Goal: Task Accomplishment & Management: Use online tool/utility

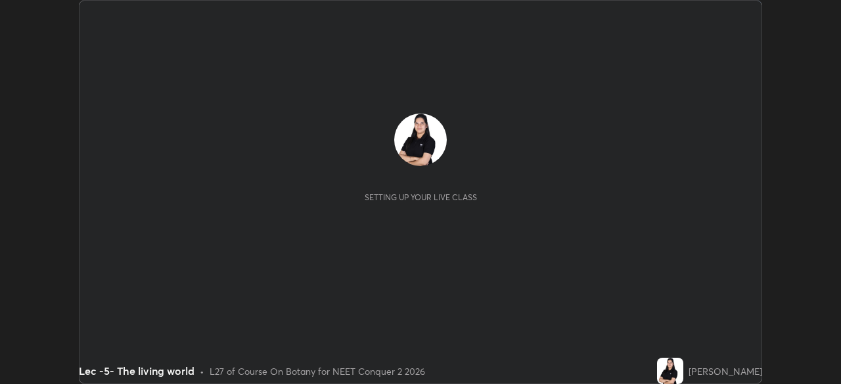
scroll to position [384, 840]
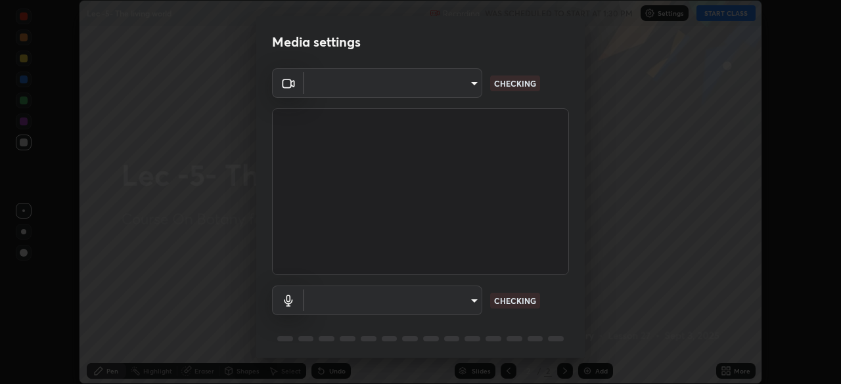
type input "bba66c41345857dcc9a6d4c580dc01eb5c8f13e357e582705132971b55534d29"
click at [470, 302] on body "Erase all Lec -5- The living world Recording WAS SCHEDULED TO START AT 1:30 PM …" at bounding box center [420, 192] width 841 height 384
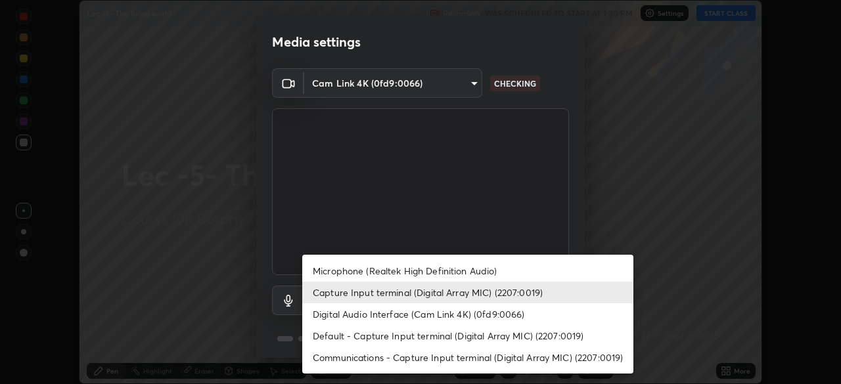
click at [439, 292] on li "Capture Input terminal (Digital Array MIC) (2207:0019)" at bounding box center [467, 293] width 331 height 22
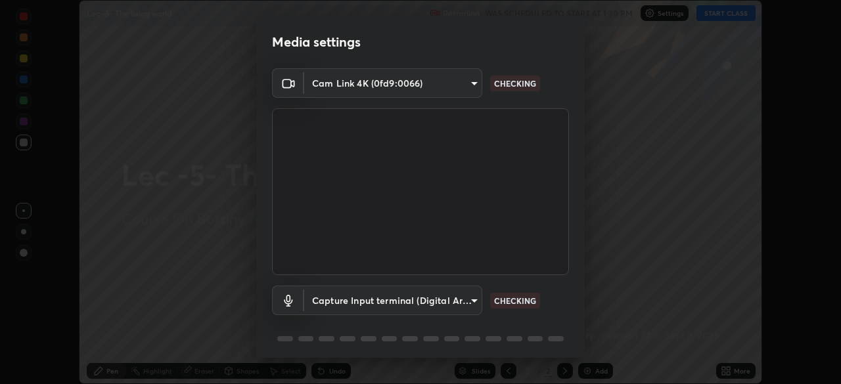
scroll to position [37, 0]
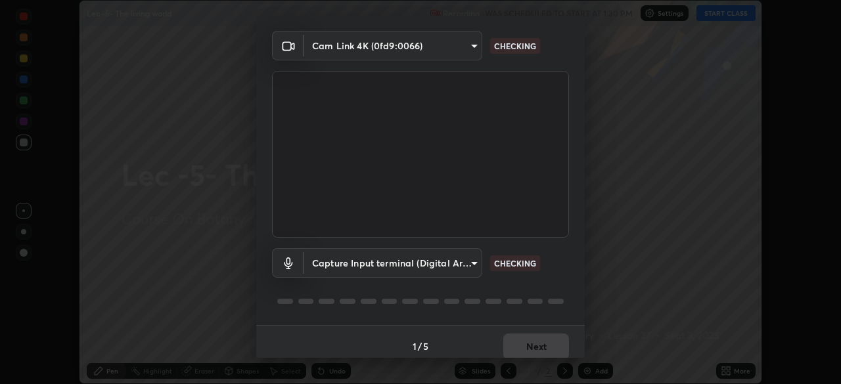
click at [470, 267] on body "Erase all Lec -5- The living world Recording WAS SCHEDULED TO START AT 1:30 PM …" at bounding box center [420, 192] width 841 height 384
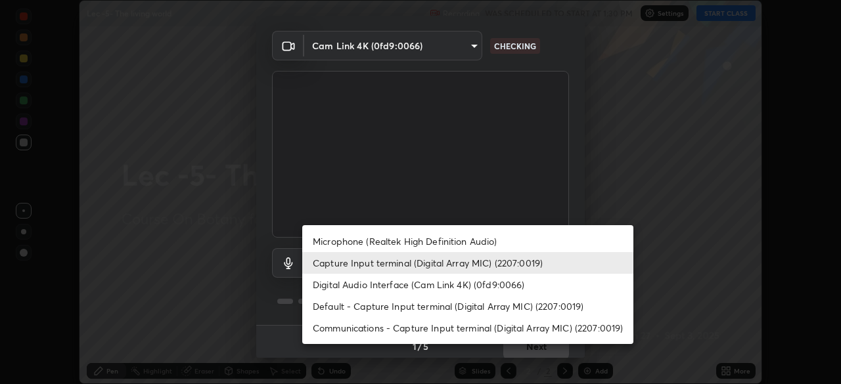
click at [426, 240] on li "Microphone (Realtek High Definition Audio)" at bounding box center [467, 241] width 331 height 22
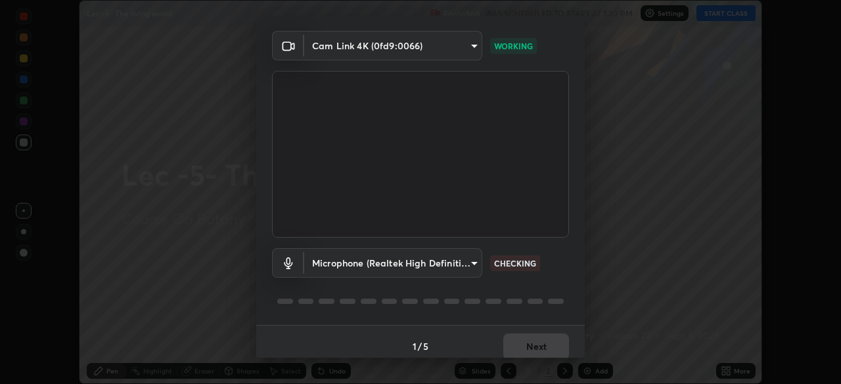
click at [443, 265] on body "Erase all Lec -5- The living world Recording WAS SCHEDULED TO START AT 1:30 PM …" at bounding box center [420, 192] width 841 height 384
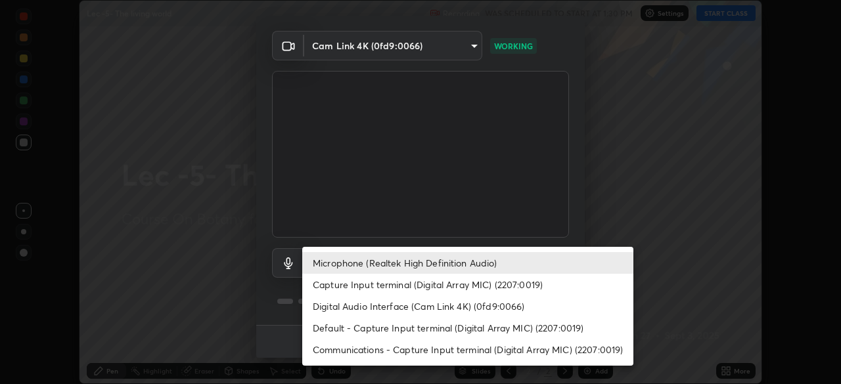
click at [406, 286] on li "Capture Input terminal (Digital Array MIC) (2207:0019)" at bounding box center [467, 285] width 331 height 22
type input "ec6ec2dc0f2f3e030c25a31047b233f474420635a2a41b721e21e6901f136957"
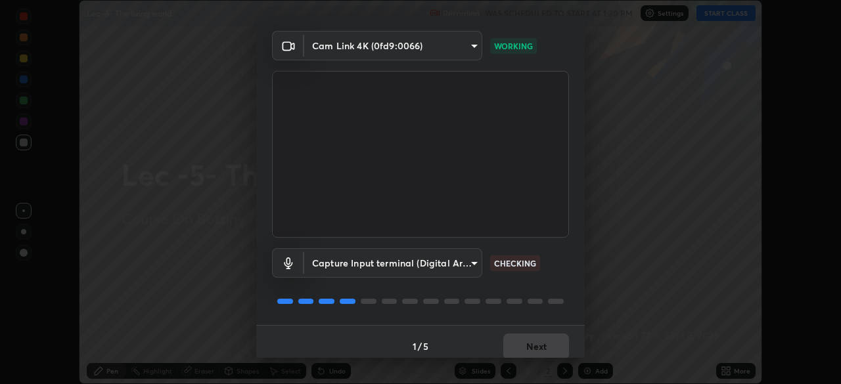
scroll to position [47, 0]
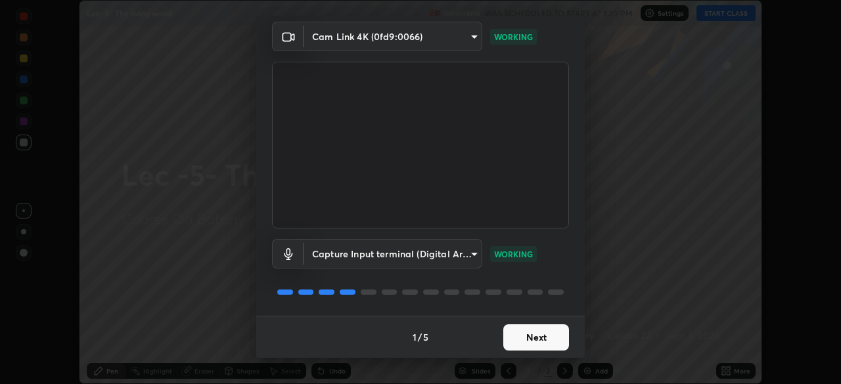
click at [512, 341] on button "Next" at bounding box center [536, 337] width 66 height 26
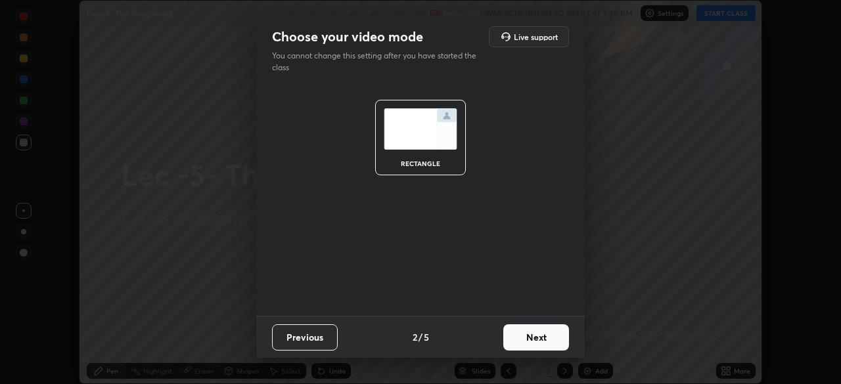
scroll to position [0, 0]
click at [513, 336] on button "Next" at bounding box center [536, 337] width 66 height 26
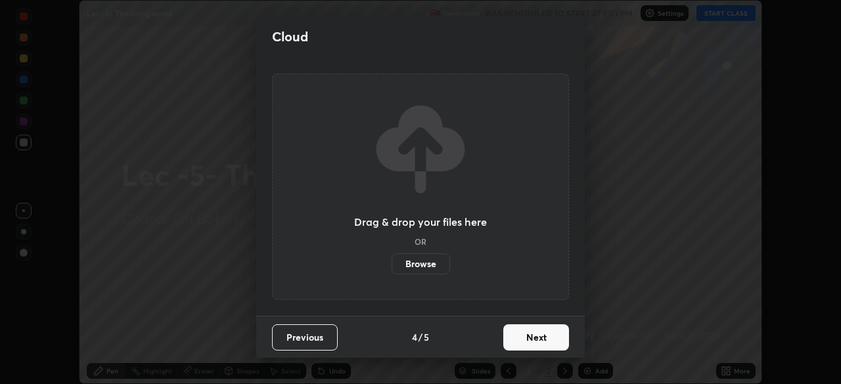
click at [517, 338] on button "Next" at bounding box center [536, 337] width 66 height 26
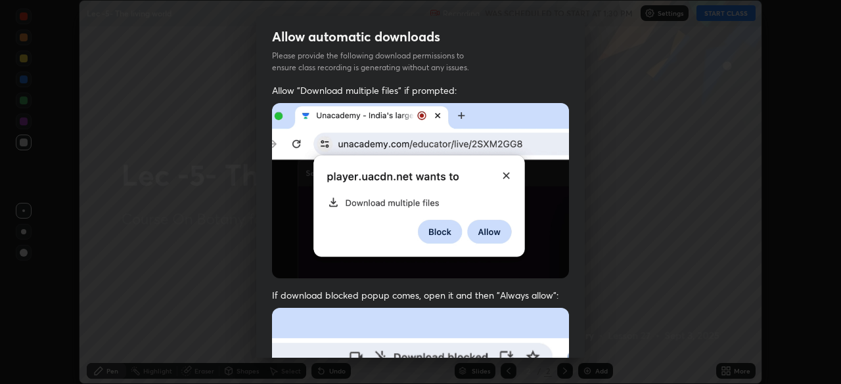
click at [483, 264] on img at bounding box center [420, 190] width 297 height 175
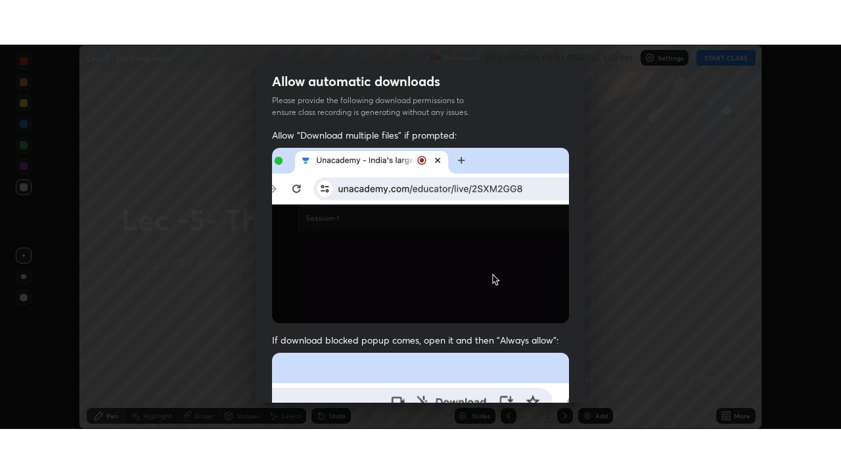
scroll to position [315, 0]
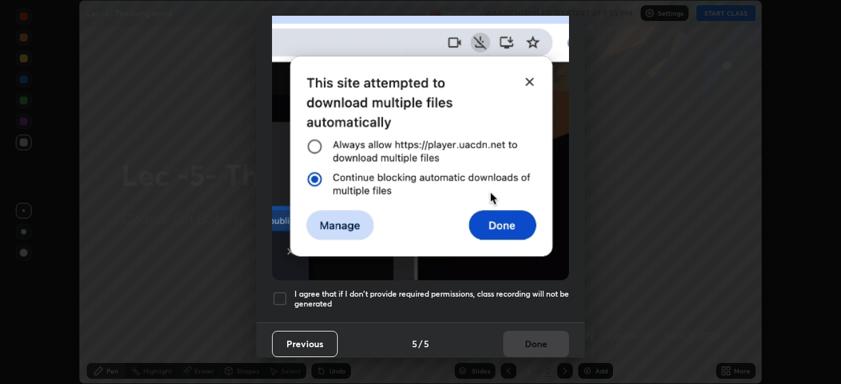
click at [283, 298] on div at bounding box center [280, 299] width 16 height 16
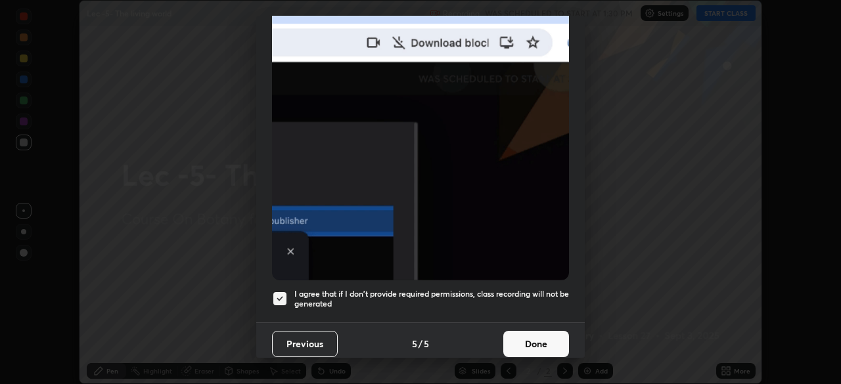
click at [535, 334] on button "Done" at bounding box center [536, 344] width 66 height 26
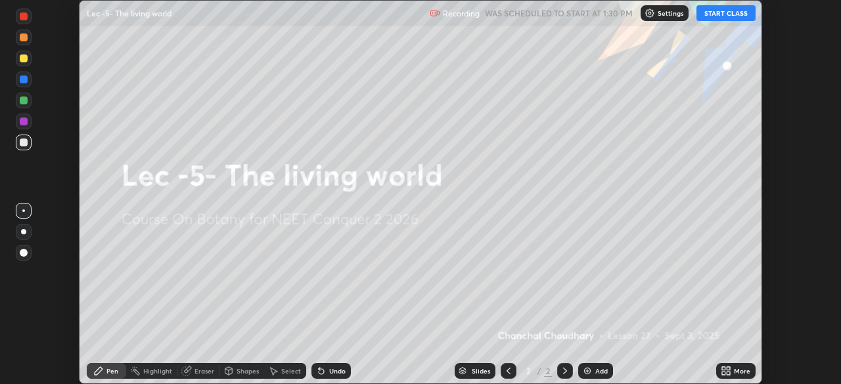
click at [718, 16] on button "START CLASS" at bounding box center [725, 13] width 59 height 16
click at [598, 374] on div "Add" at bounding box center [601, 371] width 12 height 7
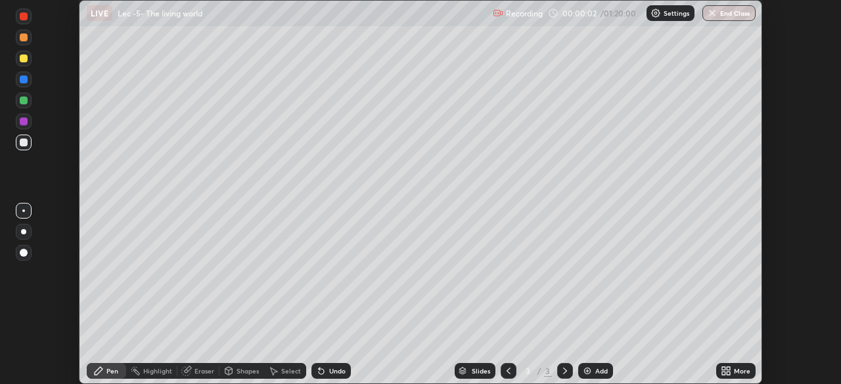
click at [724, 367] on icon at bounding box center [723, 368] width 3 height 3
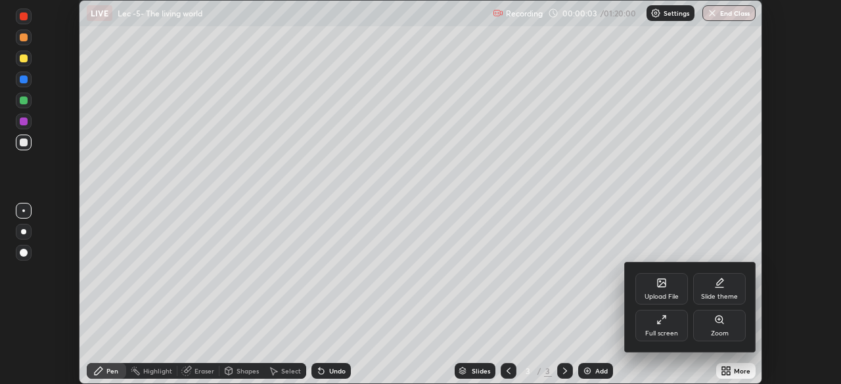
click at [649, 288] on div "Upload File" at bounding box center [661, 289] width 53 height 32
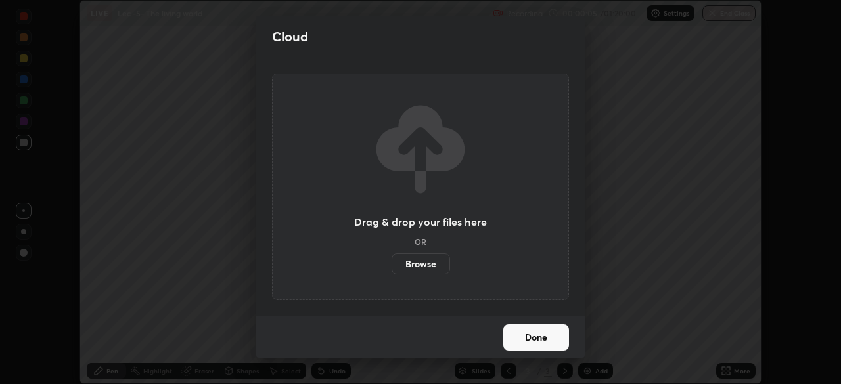
click at [405, 260] on label "Browse" at bounding box center [420, 263] width 58 height 21
click at [391, 260] on input "Browse" at bounding box center [391, 263] width 0 height 21
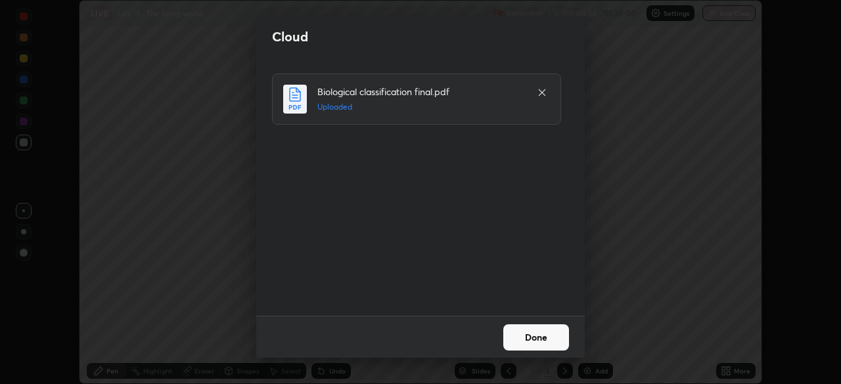
click at [531, 340] on button "Done" at bounding box center [536, 337] width 66 height 26
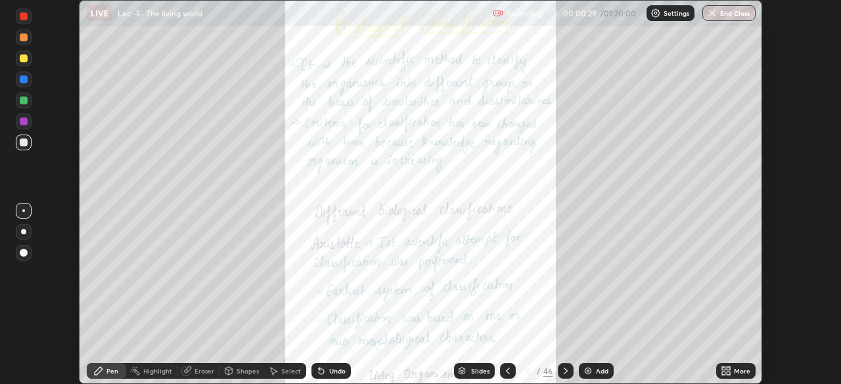
click at [734, 378] on div "More" at bounding box center [735, 371] width 39 height 16
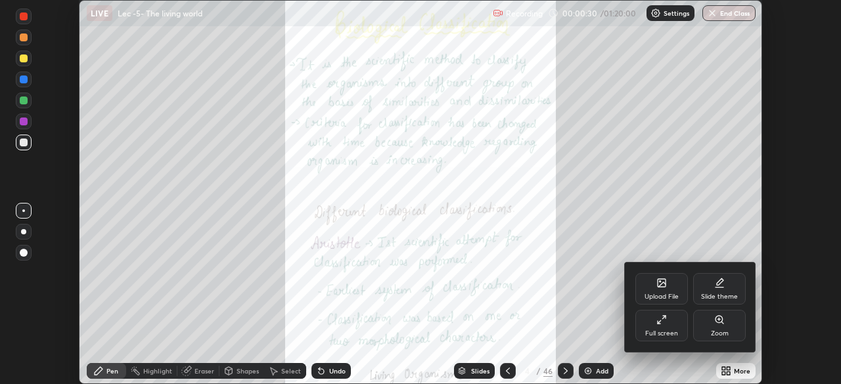
click at [672, 332] on div "Full screen" at bounding box center [661, 333] width 33 height 7
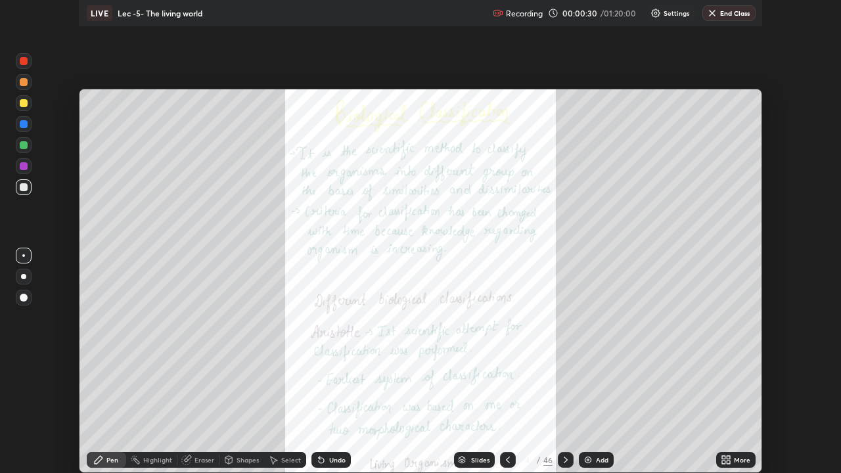
scroll to position [473, 841]
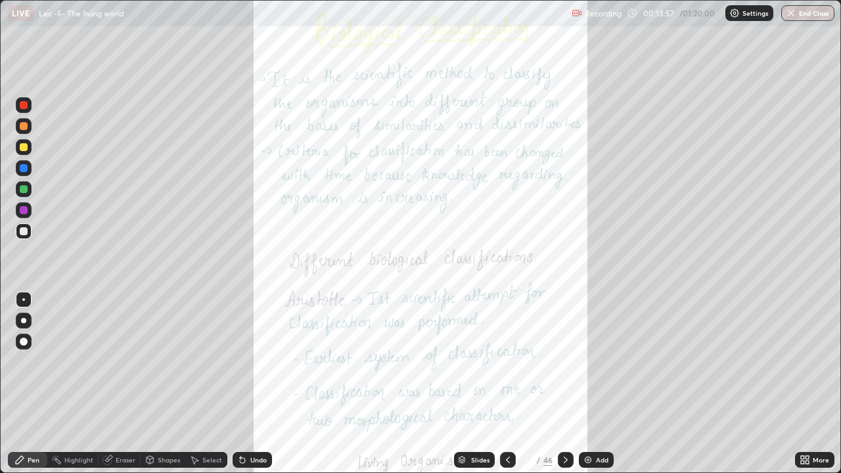
click at [252, 384] on div "Undo" at bounding box center [251, 460] width 39 height 16
click at [85, 384] on div "Highlight" at bounding box center [78, 459] width 29 height 7
click at [25, 124] on div at bounding box center [24, 126] width 8 height 8
click at [561, 384] on icon at bounding box center [565, 459] width 11 height 11
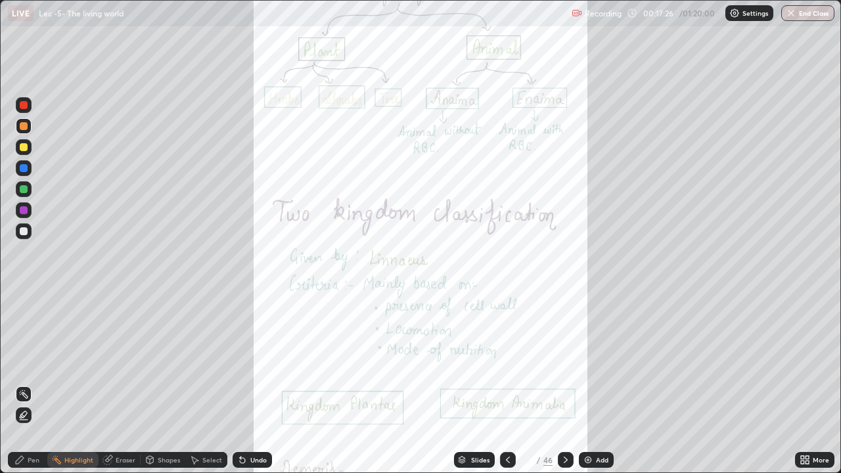
click at [504, 384] on icon at bounding box center [507, 459] width 11 height 11
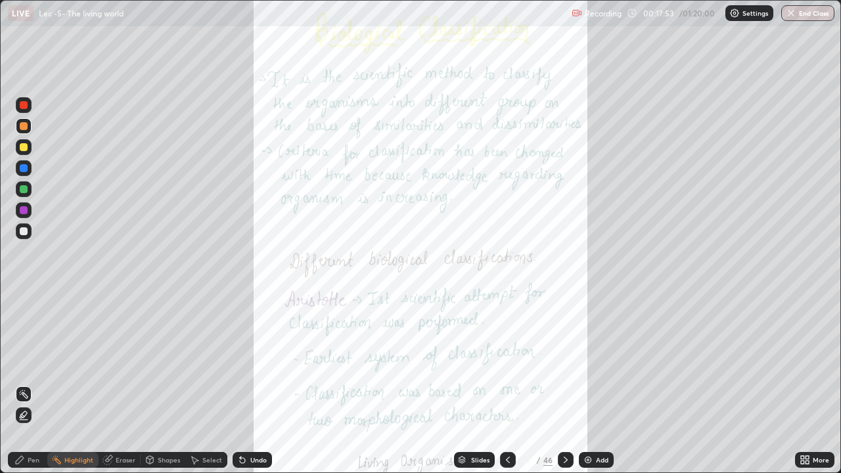
click at [558, 384] on div at bounding box center [566, 460] width 16 height 16
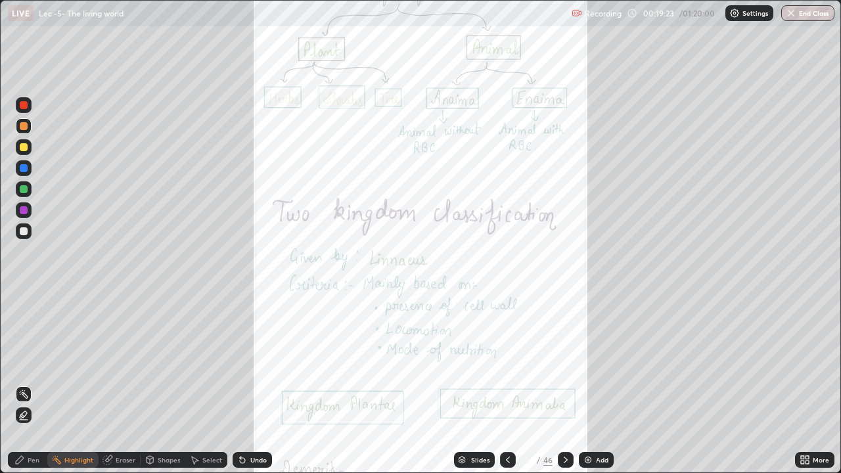
click at [564, 384] on icon at bounding box center [565, 459] width 11 height 11
click at [562, 384] on icon at bounding box center [565, 459] width 11 height 11
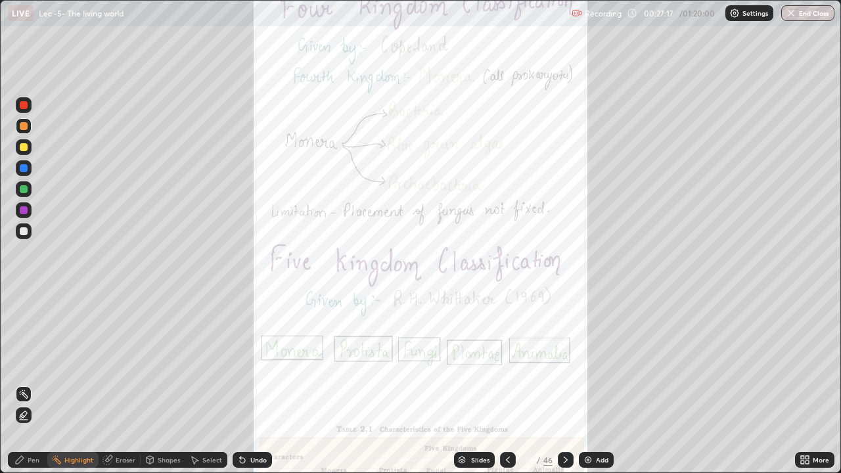
click at [564, 384] on icon at bounding box center [565, 459] width 11 height 11
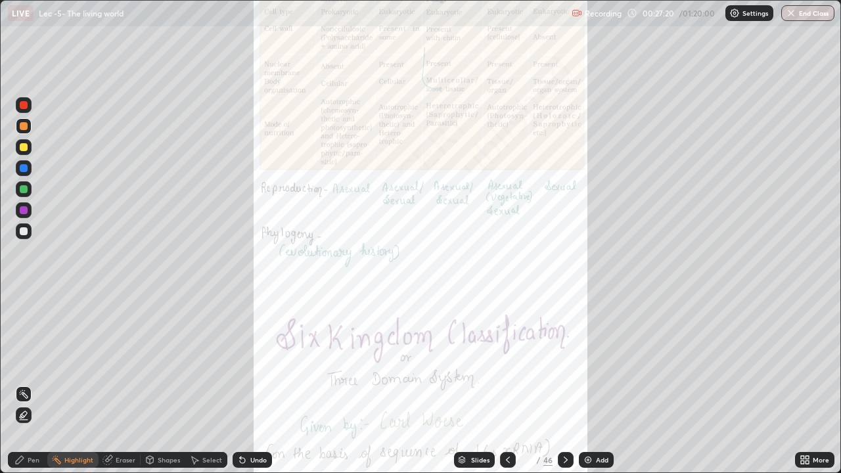
click at [806, 384] on div "More" at bounding box center [814, 460] width 39 height 16
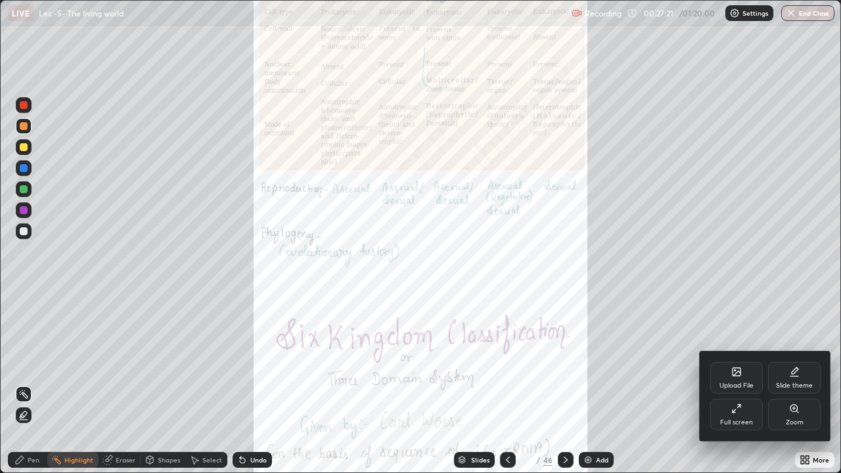
click at [791, 384] on icon at bounding box center [794, 408] width 11 height 11
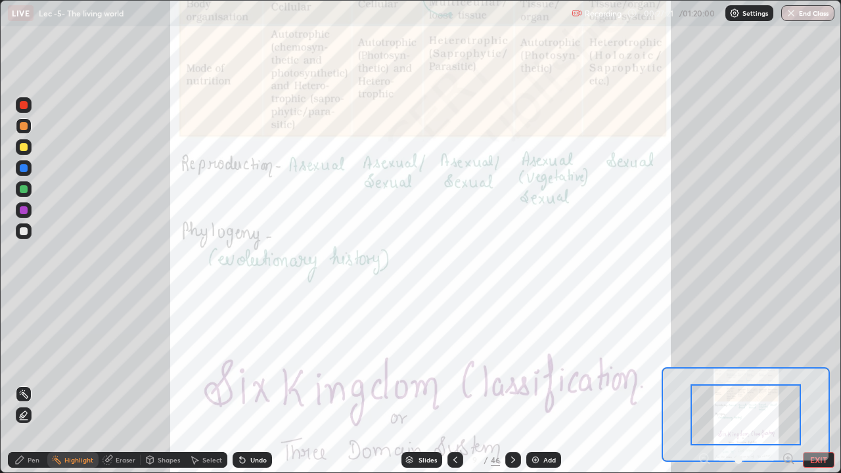
click at [785, 384] on icon at bounding box center [787, 458] width 9 height 9
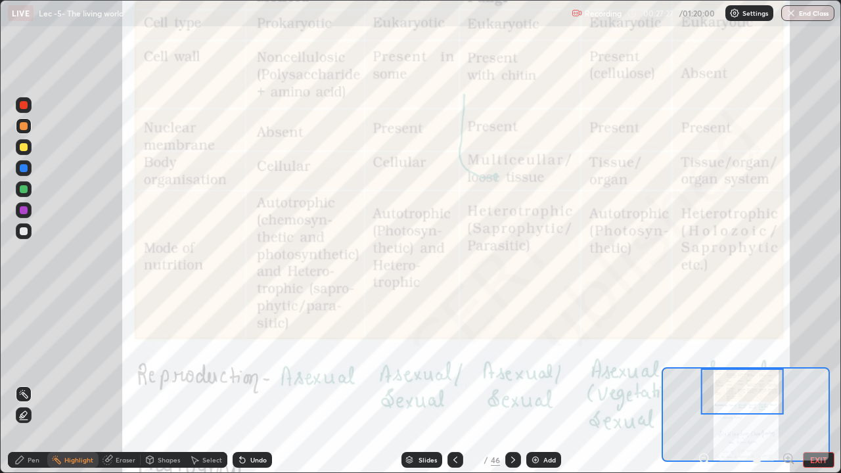
click at [25, 110] on div at bounding box center [24, 105] width 16 height 16
click at [24, 146] on div at bounding box center [24, 147] width 8 height 8
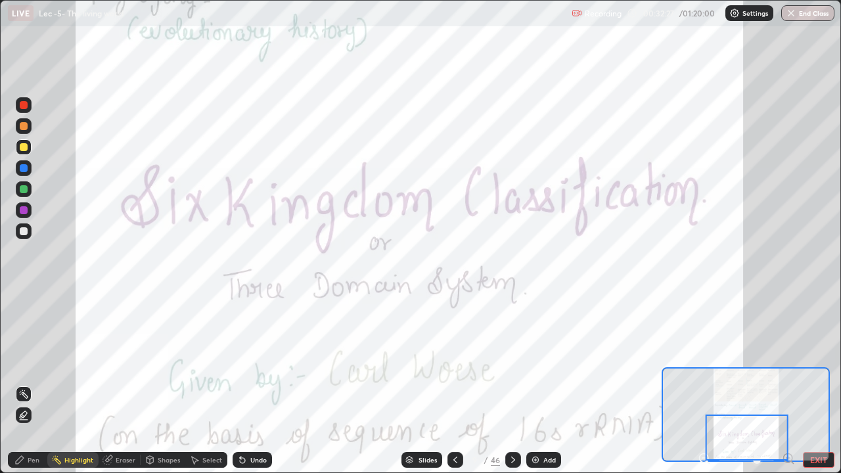
click at [513, 384] on icon at bounding box center [513, 459] width 11 height 11
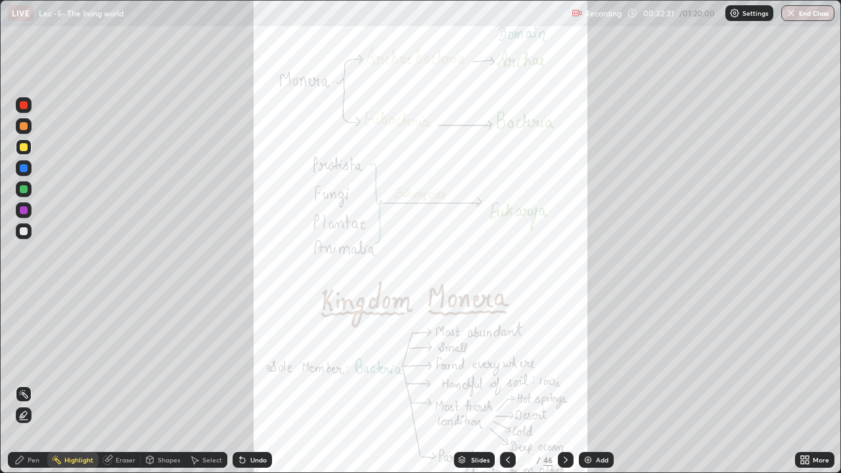
click at [806, 384] on icon at bounding box center [806, 461] width 3 height 3
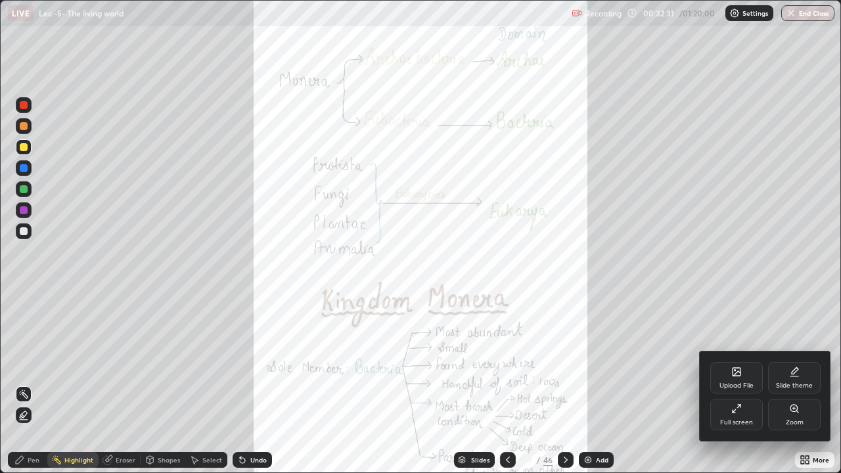
click at [810, 384] on div "Zoom" at bounding box center [794, 415] width 53 height 32
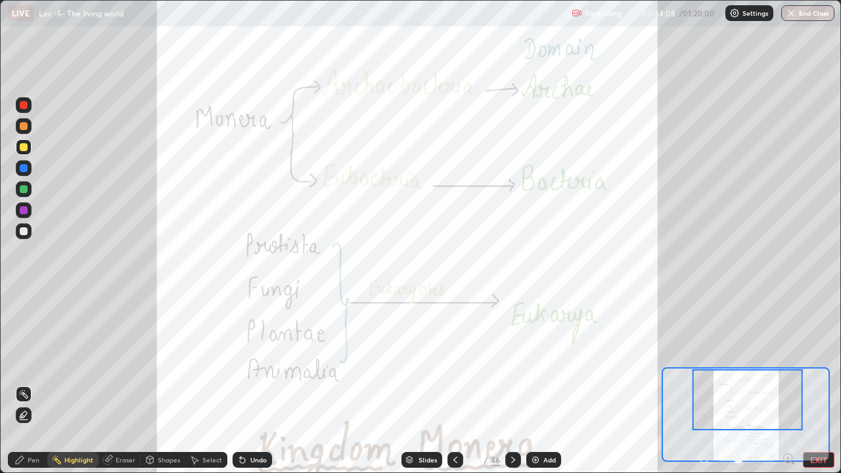
click at [453, 384] on icon at bounding box center [455, 459] width 4 height 7
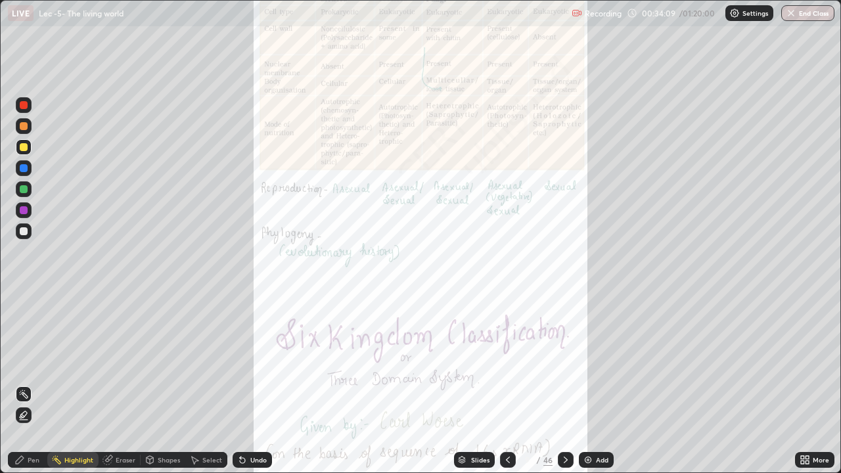
click at [802, 384] on icon at bounding box center [802, 461] width 3 height 3
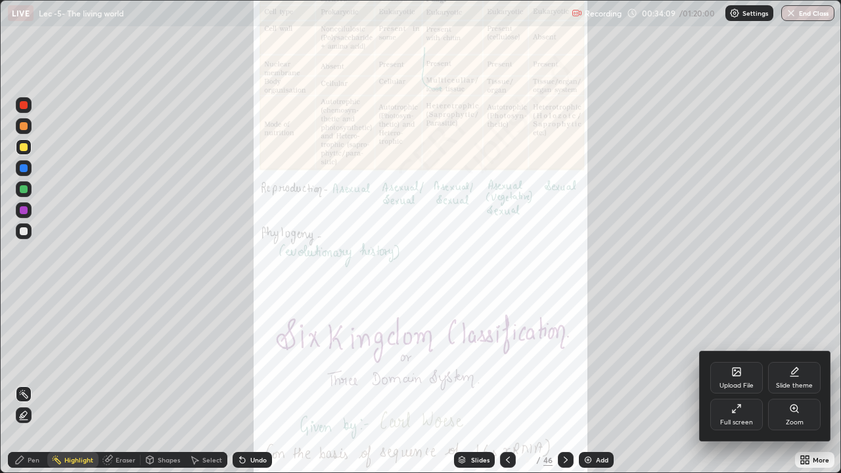
click at [802, 384] on div "Zoom" at bounding box center [794, 415] width 53 height 32
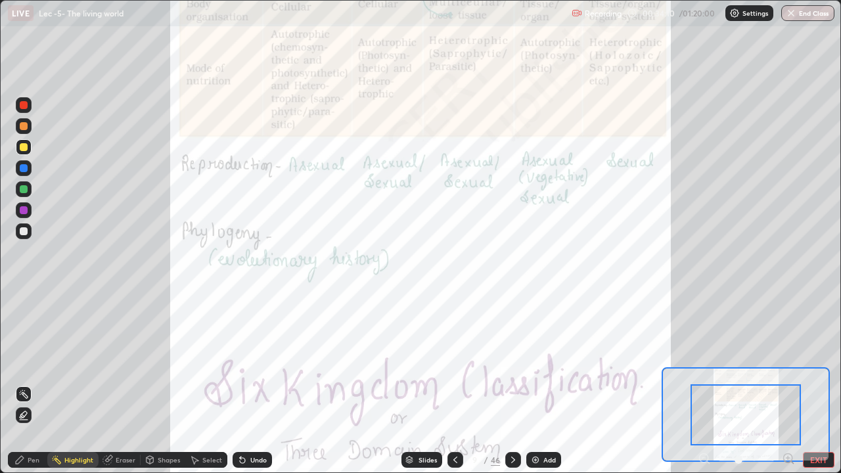
click at [787, 384] on icon at bounding box center [787, 458] width 3 height 0
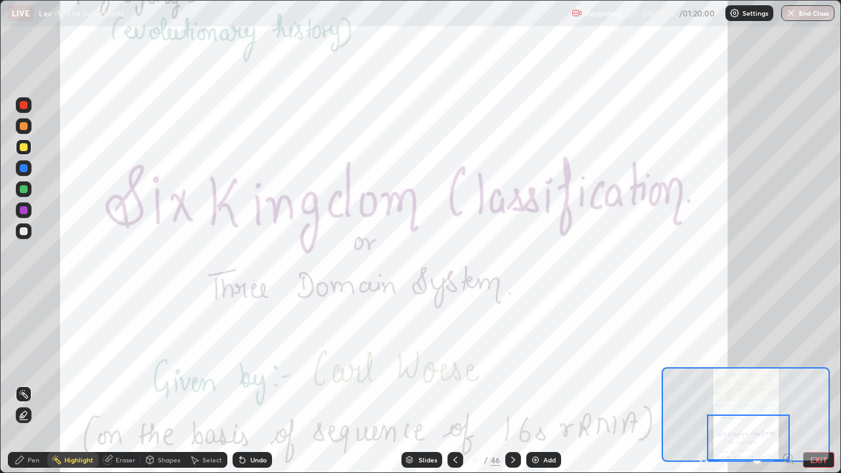
click at [812, 384] on button "EXIT" at bounding box center [818, 460] width 32 height 16
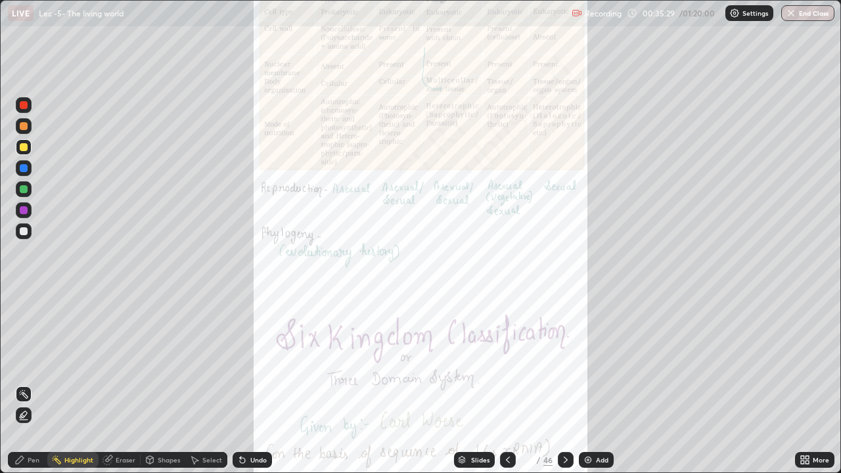
click at [471, 384] on div "Slides" at bounding box center [480, 459] width 18 height 7
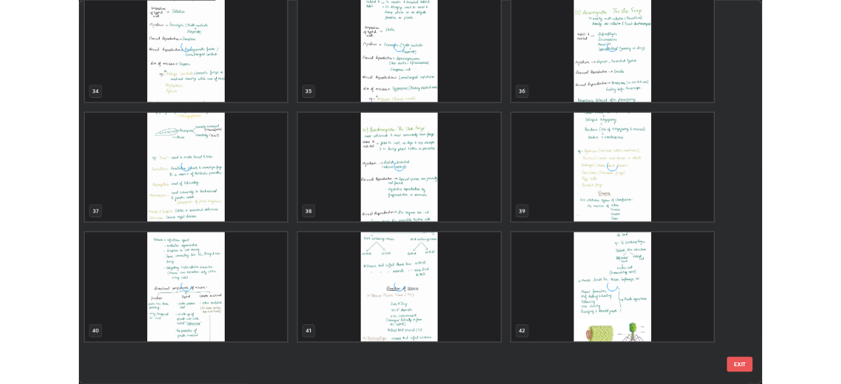
scroll to position [1889, 0]
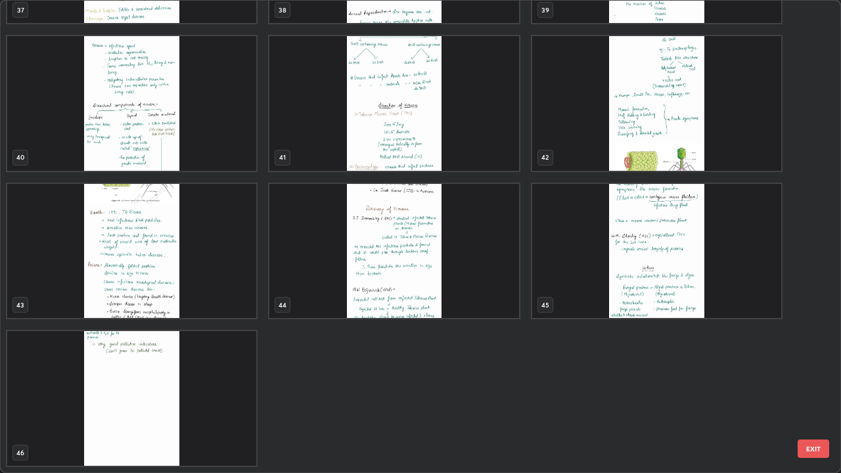
click at [807, 384] on button "EXIT" at bounding box center [813, 448] width 32 height 18
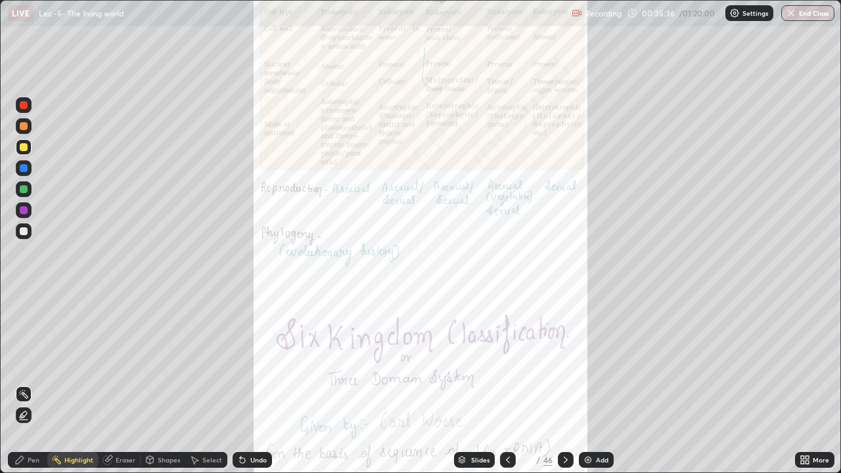
click at [807, 384] on icon at bounding box center [806, 457] width 3 height 3
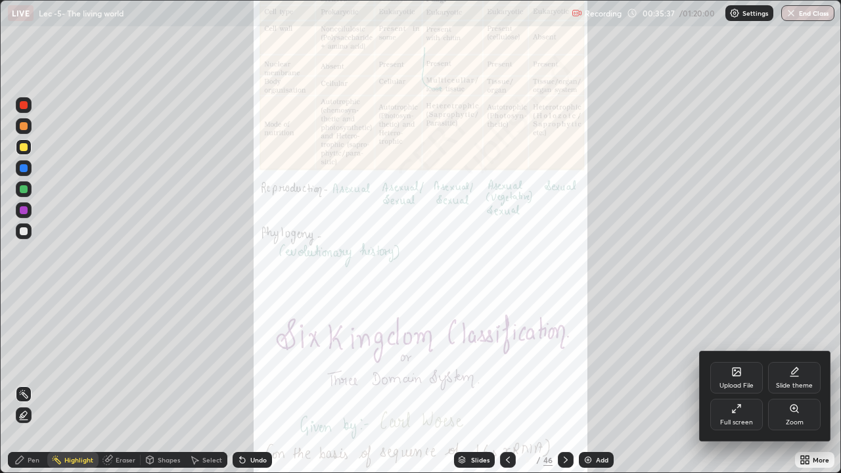
click at [735, 384] on div "Full screen" at bounding box center [736, 422] width 33 height 7
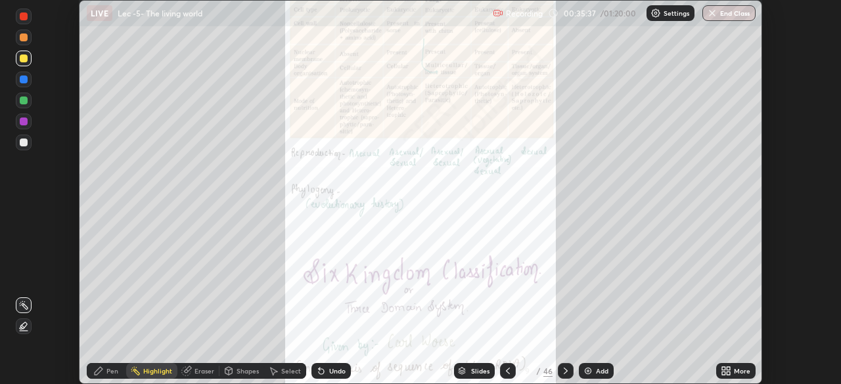
scroll to position [65285, 64828]
